Goal: Transaction & Acquisition: Purchase product/service

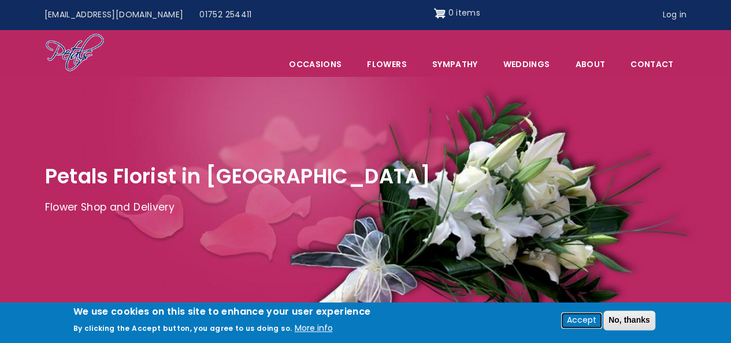
click at [585, 325] on button "Accept" at bounding box center [581, 320] width 39 height 14
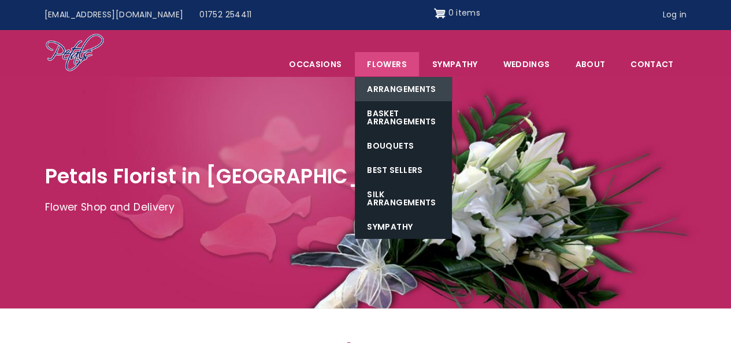
click at [392, 87] on link "Arrangements" at bounding box center [403, 89] width 97 height 24
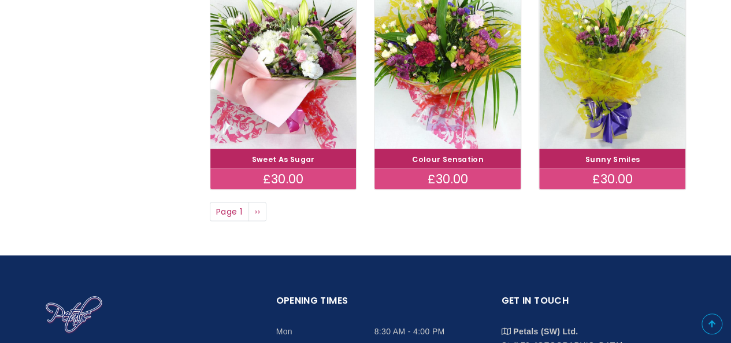
scroll to position [933, 0]
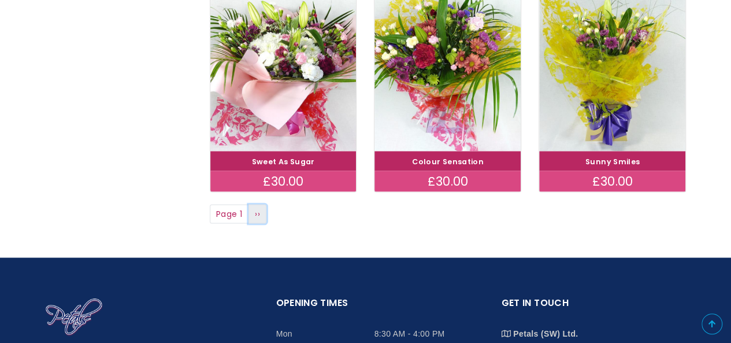
click at [258, 213] on span "››" at bounding box center [257, 213] width 5 height 12
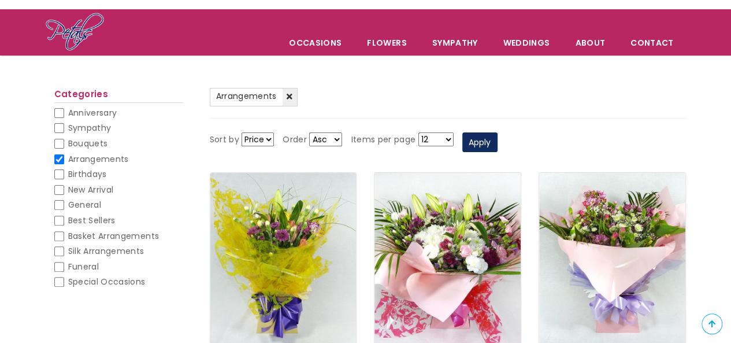
scroll to position [67, 0]
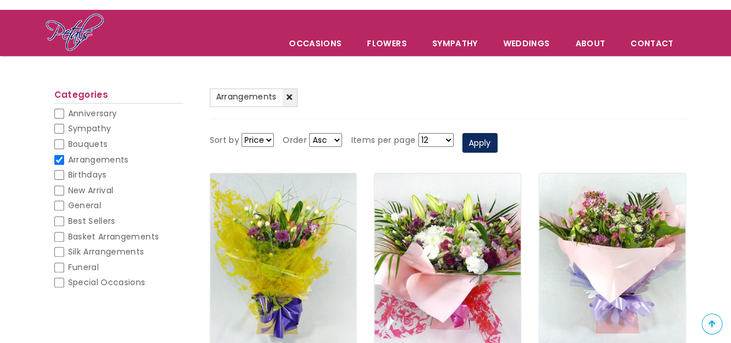
click at [117, 284] on span "Special Occasions" at bounding box center [106, 282] width 77 height 12
click at [64, 284] on input "Special Occasions" at bounding box center [59, 282] width 10 height 10
checkbox input "false"
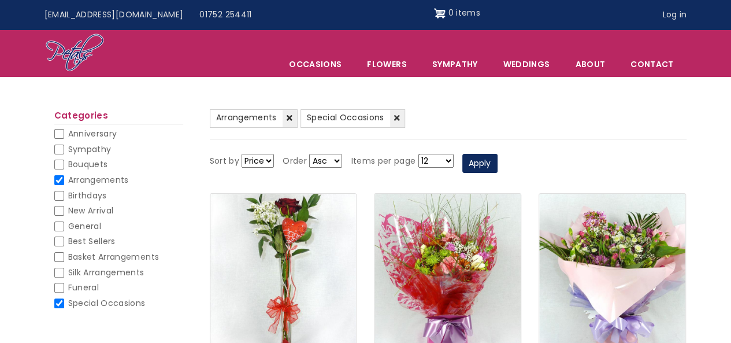
click at [84, 129] on span "Anniversary" at bounding box center [92, 134] width 49 height 12
click at [64, 129] on input "Anniversary" at bounding box center [59, 134] width 10 height 10
checkbox input "false"
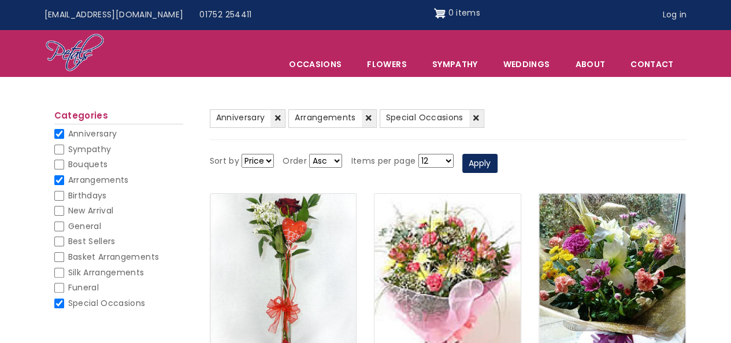
click at [91, 179] on span "Arrangements" at bounding box center [98, 180] width 61 height 12
click at [64, 179] on input "Arrangements" at bounding box center [59, 180] width 10 height 10
checkbox input "false"
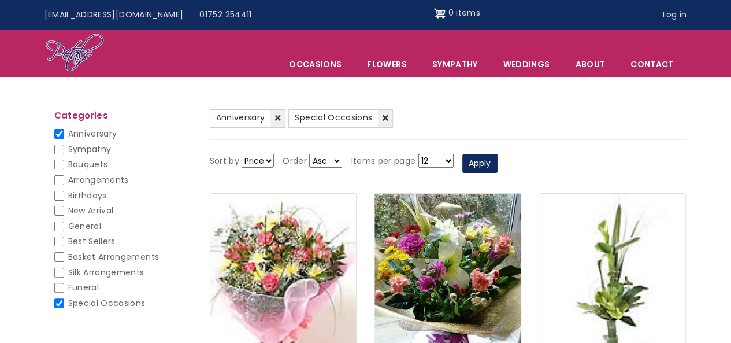
click at [97, 302] on span "Special Occasions" at bounding box center [106, 303] width 77 height 12
click at [64, 302] on input "Special Occasions" at bounding box center [59, 303] width 10 height 10
checkbox input "false"
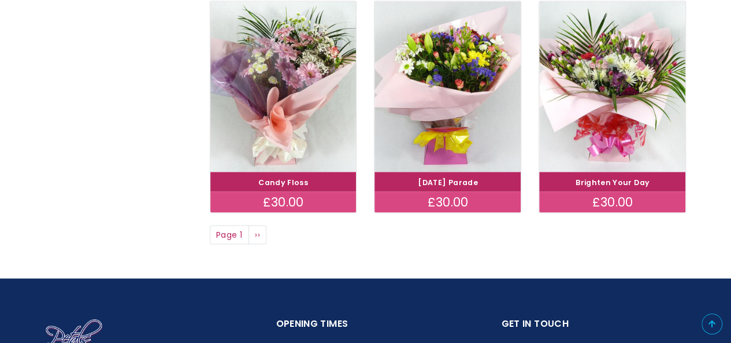
scroll to position [911, 0]
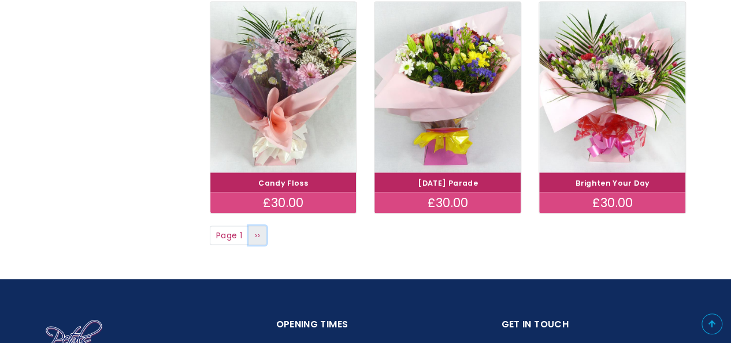
click at [263, 231] on link "Next page ››" at bounding box center [257, 235] width 18 height 20
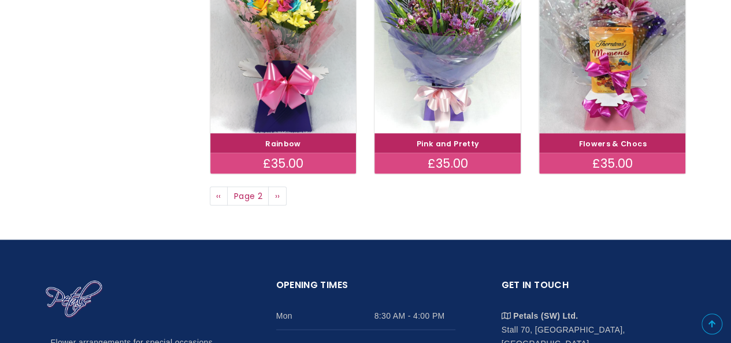
scroll to position [951, 0]
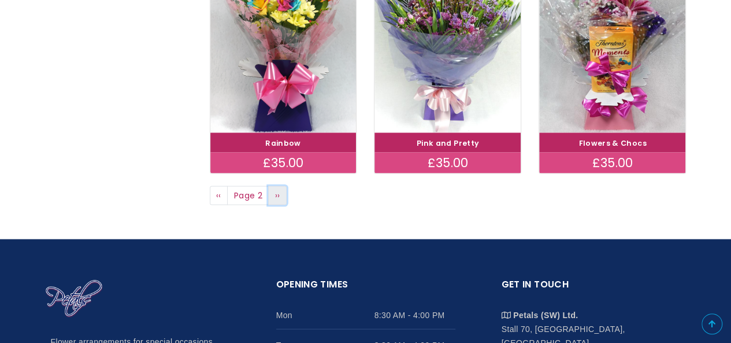
click at [277, 192] on span "››" at bounding box center [277, 195] width 5 height 12
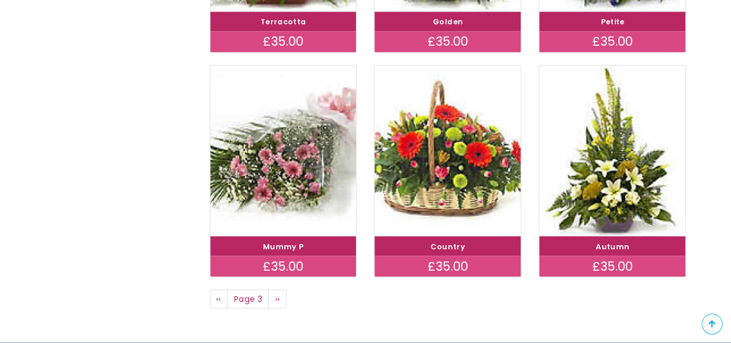
scroll to position [957, 0]
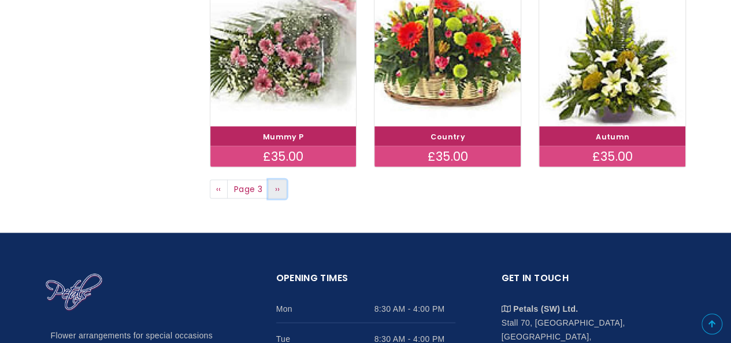
click at [270, 191] on link "Next page ››" at bounding box center [277, 189] width 18 height 20
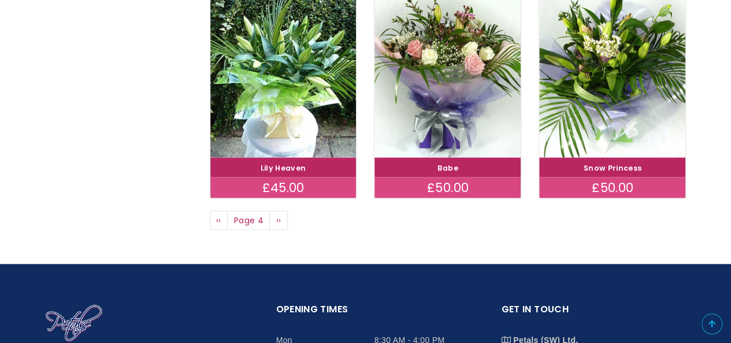
scroll to position [926, 0]
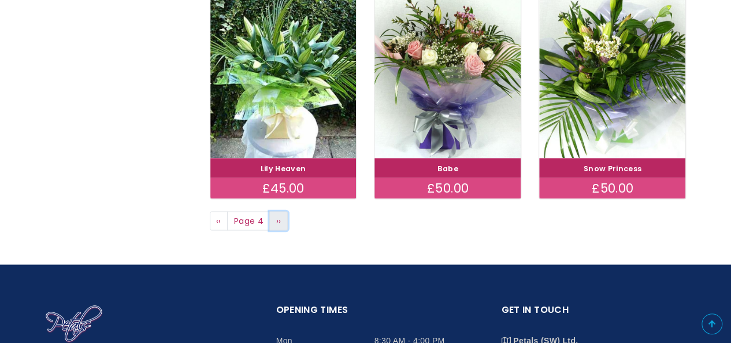
click at [276, 222] on span "››" at bounding box center [278, 220] width 5 height 12
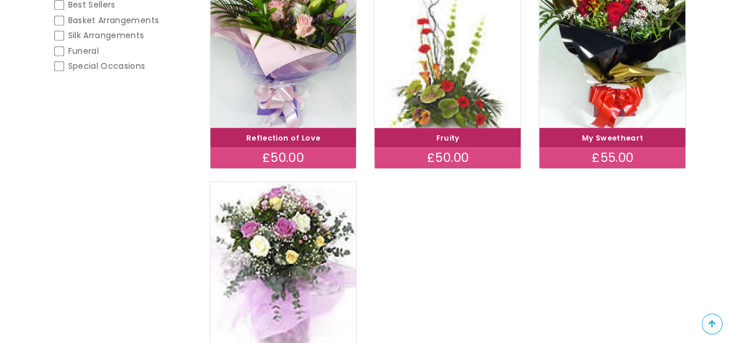
scroll to position [280, 0]
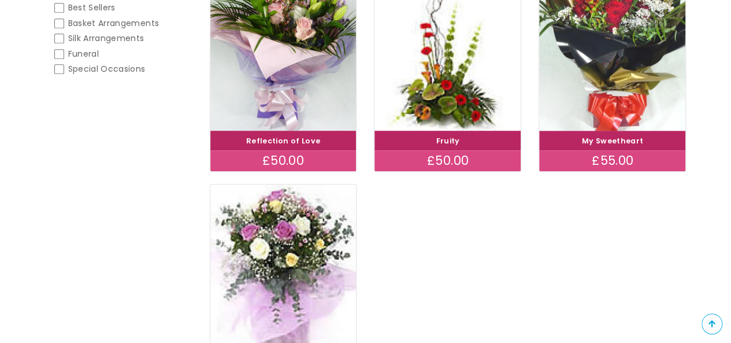
click at [611, 18] on img at bounding box center [612, 45] width 164 height 190
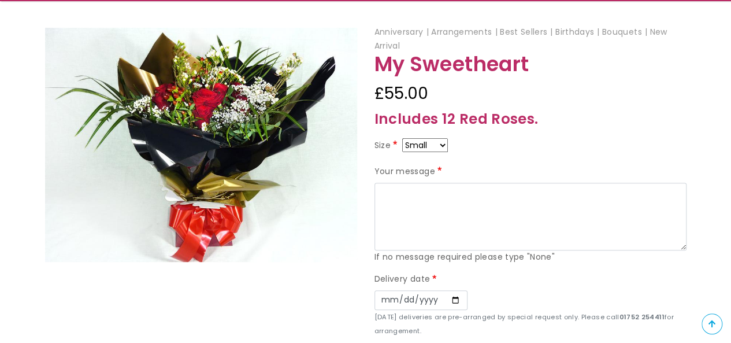
scroll to position [121, 0]
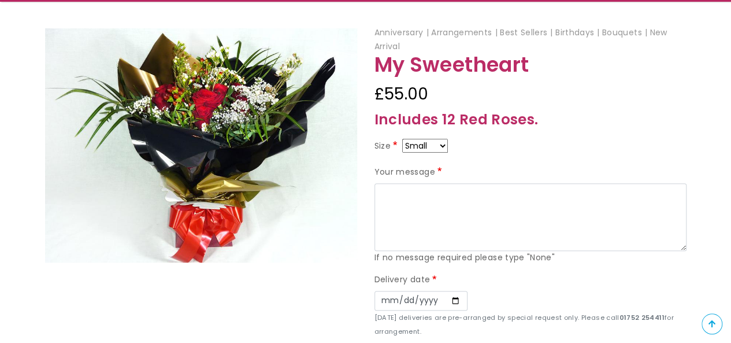
click at [449, 141] on div "Size Small Medium Large" at bounding box center [530, 148] width 312 height 18
click at [435, 147] on select "Small Medium Large" at bounding box center [425, 146] width 46 height 14
select select "9"
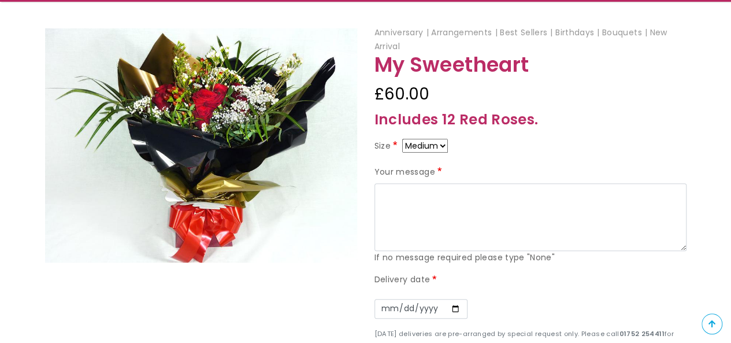
click at [438, 144] on select "Small Medium Large" at bounding box center [425, 146] width 46 height 14
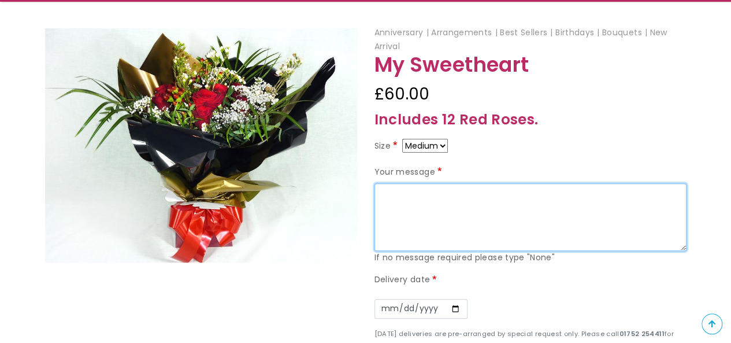
click at [414, 204] on textarea "Your message" at bounding box center [530, 217] width 312 height 68
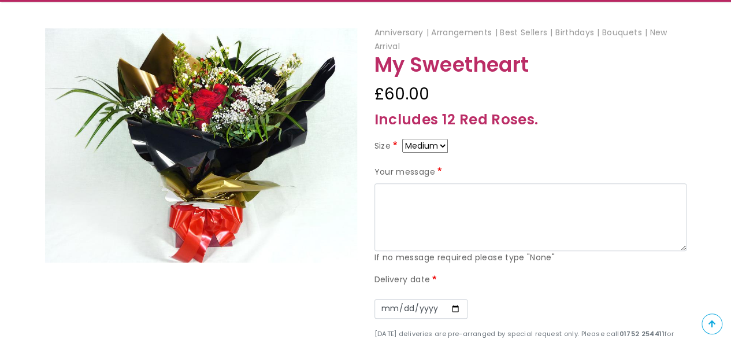
click at [423, 146] on select "Small Medium Large" at bounding box center [425, 146] width 46 height 14
select select "10"
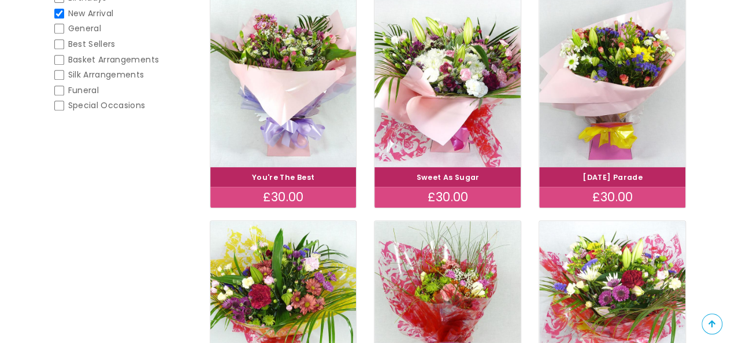
scroll to position [242, 0]
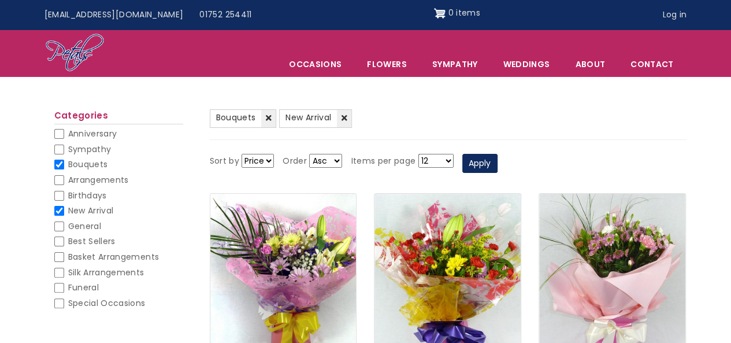
click at [83, 211] on span "New Arrival" at bounding box center [91, 211] width 46 height 12
click at [64, 211] on input "New Arrival" at bounding box center [59, 211] width 10 height 10
checkbox input "false"
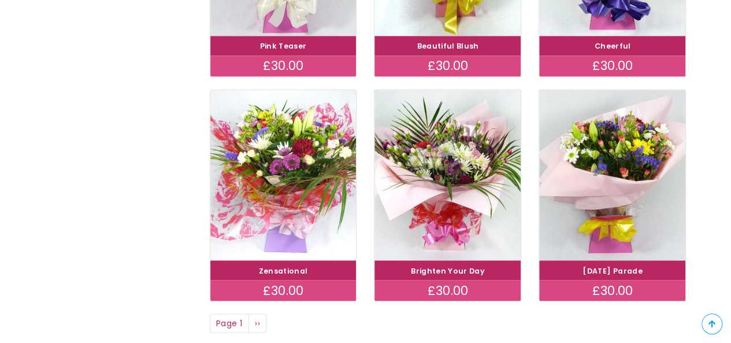
scroll to position [964, 0]
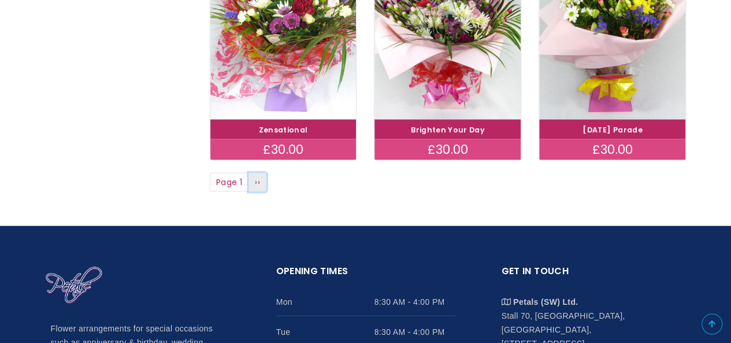
click at [262, 181] on link "Next page ››" at bounding box center [257, 182] width 18 height 20
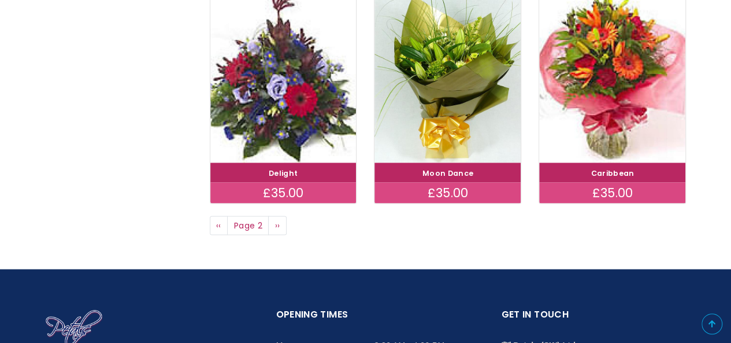
scroll to position [920, 0]
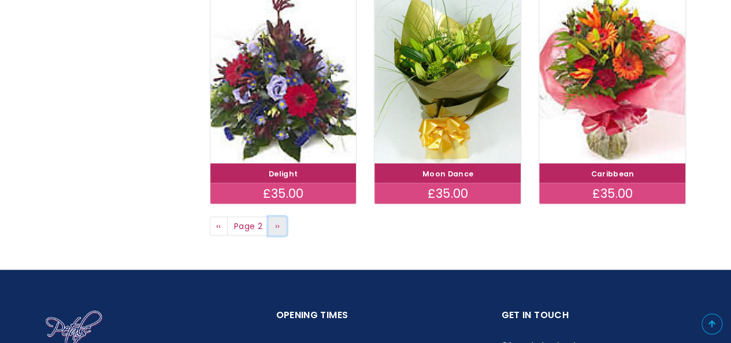
click at [274, 218] on link "Next page ››" at bounding box center [277, 226] width 18 height 20
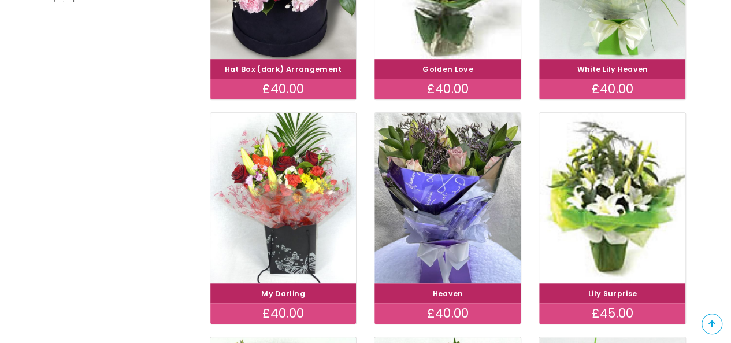
scroll to position [351, 0]
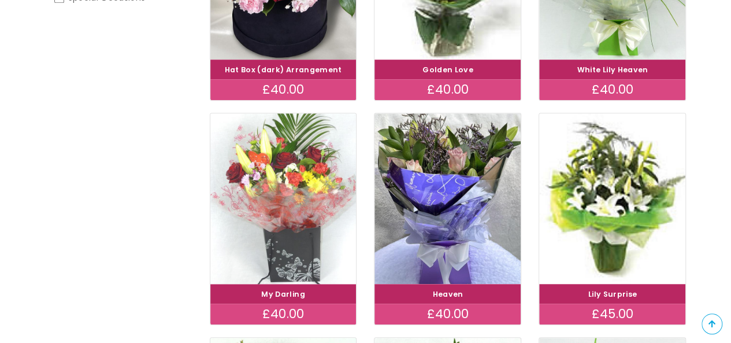
click at [239, 191] on img at bounding box center [283, 198] width 164 height 190
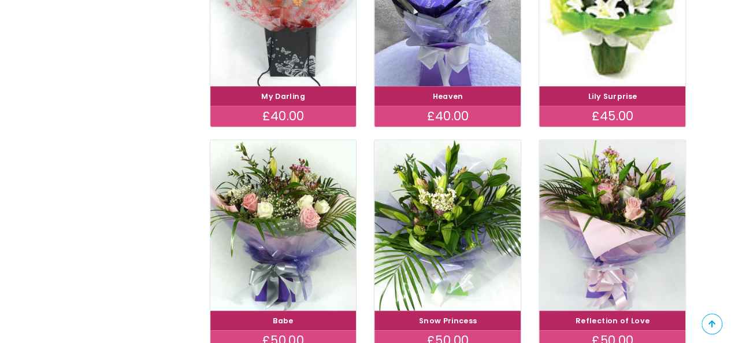
scroll to position [550, 0]
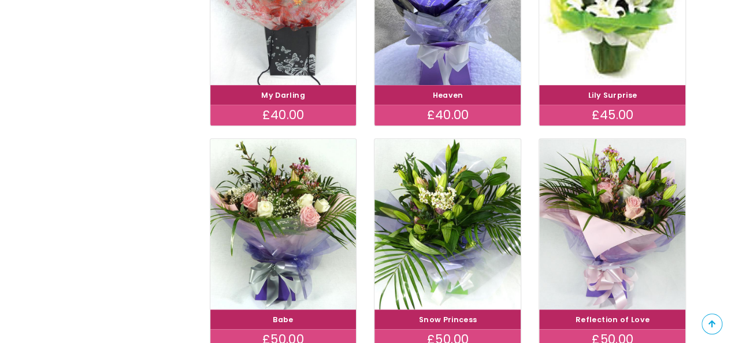
click at [461, 103] on div "Heaven" at bounding box center [447, 95] width 146 height 20
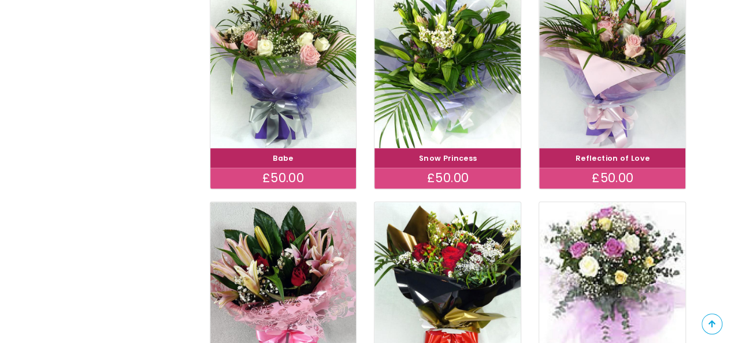
scroll to position [711, 0]
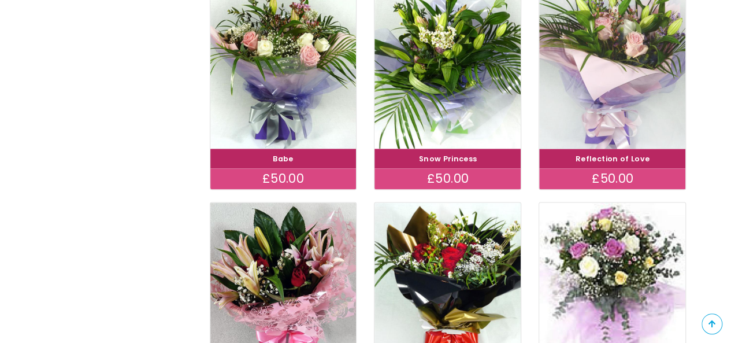
click at [610, 9] on img at bounding box center [612, 63] width 164 height 190
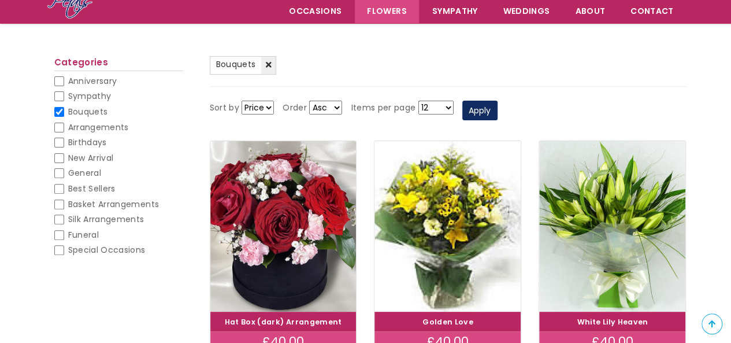
scroll to position [99, 0]
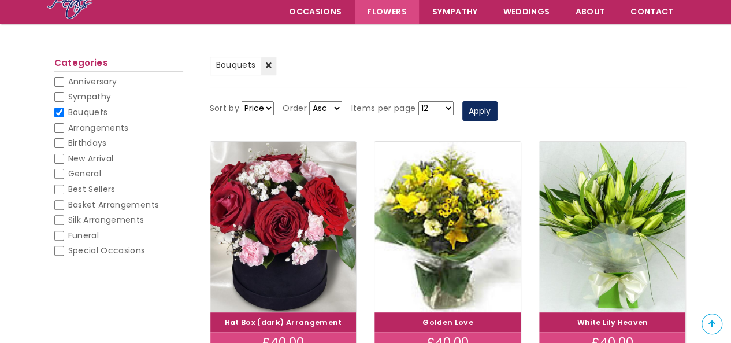
click at [52, 104] on div "Categories Anniversary Anniversary Sympathy Sympathy Bouquets (-) Bouquets Arra…" at bounding box center [118, 163] width 147 height 229
click at [57, 106] on li "Sympathy Sympathy" at bounding box center [118, 99] width 129 height 16
click at [58, 112] on input "Bouquets" at bounding box center [59, 112] width 10 height 10
checkbox input "false"
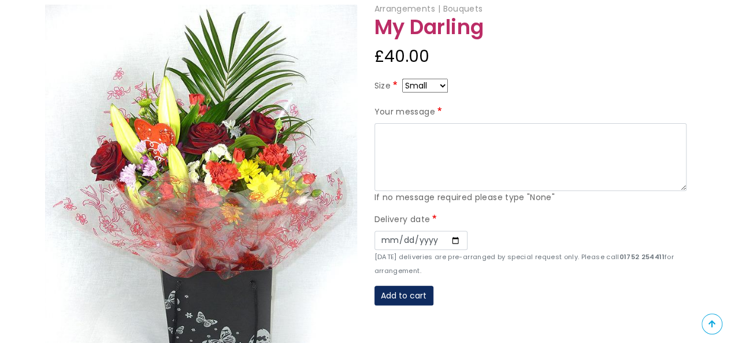
scroll to position [118, 0]
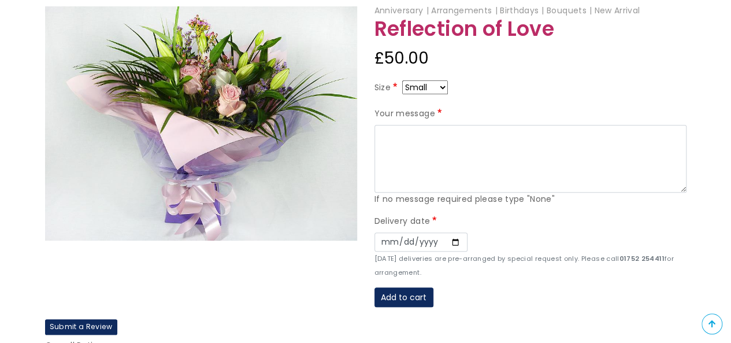
scroll to position [143, 0]
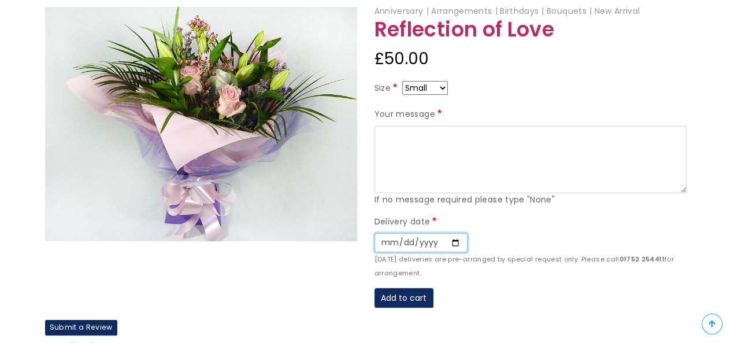
click at [452, 243] on input "Date" at bounding box center [420, 243] width 93 height 20
type input "[DATE]"
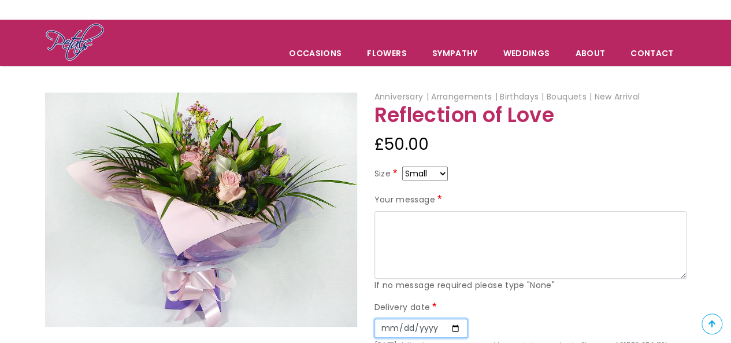
scroll to position [58, 0]
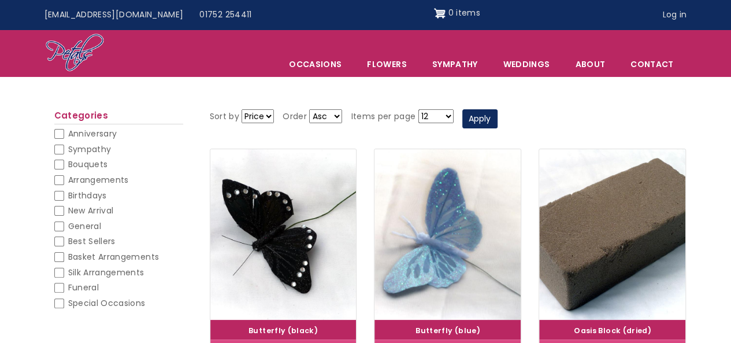
click at [54, 242] on input "Best Sellers" at bounding box center [59, 241] width 10 height 10
checkbox input "false"
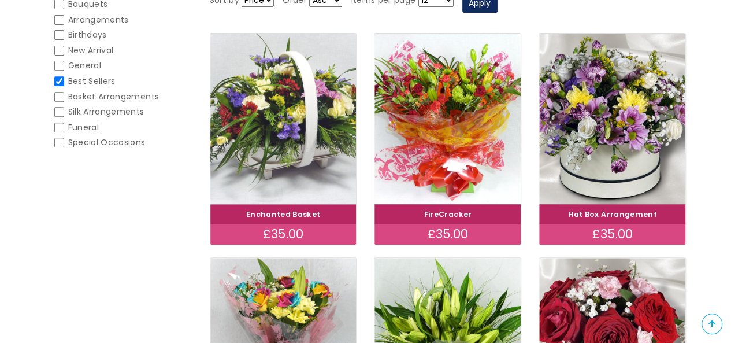
scroll to position [178, 0]
